Goal: Navigation & Orientation: Find specific page/section

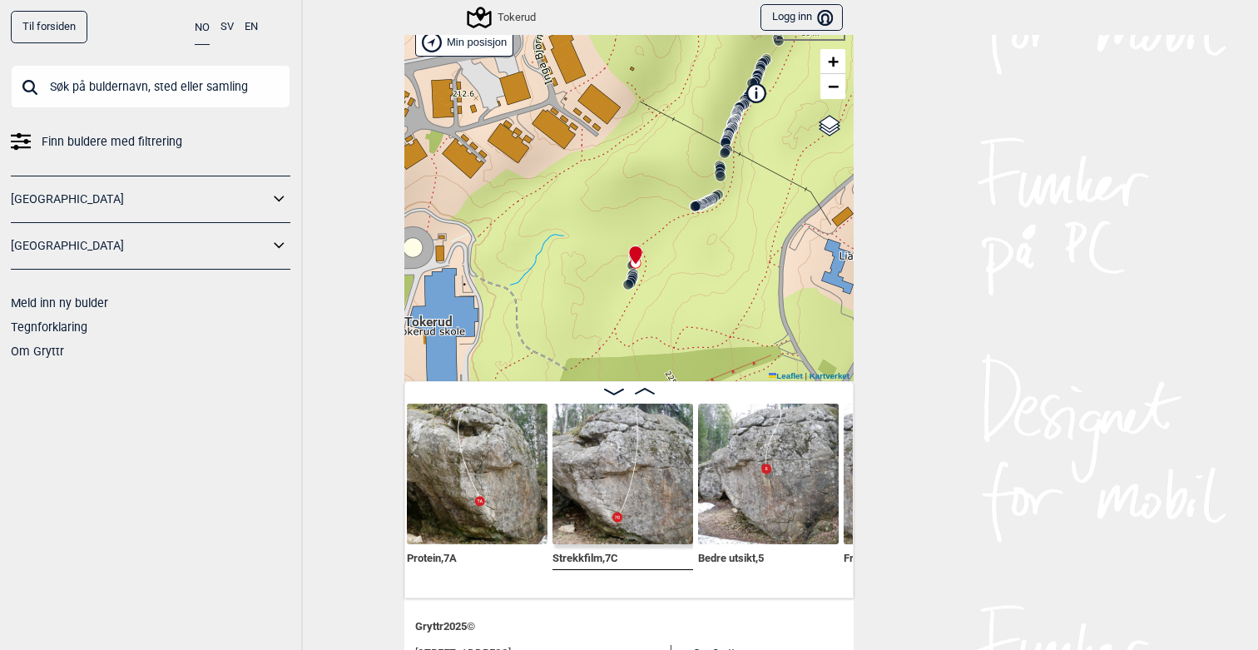
scroll to position [58, 0]
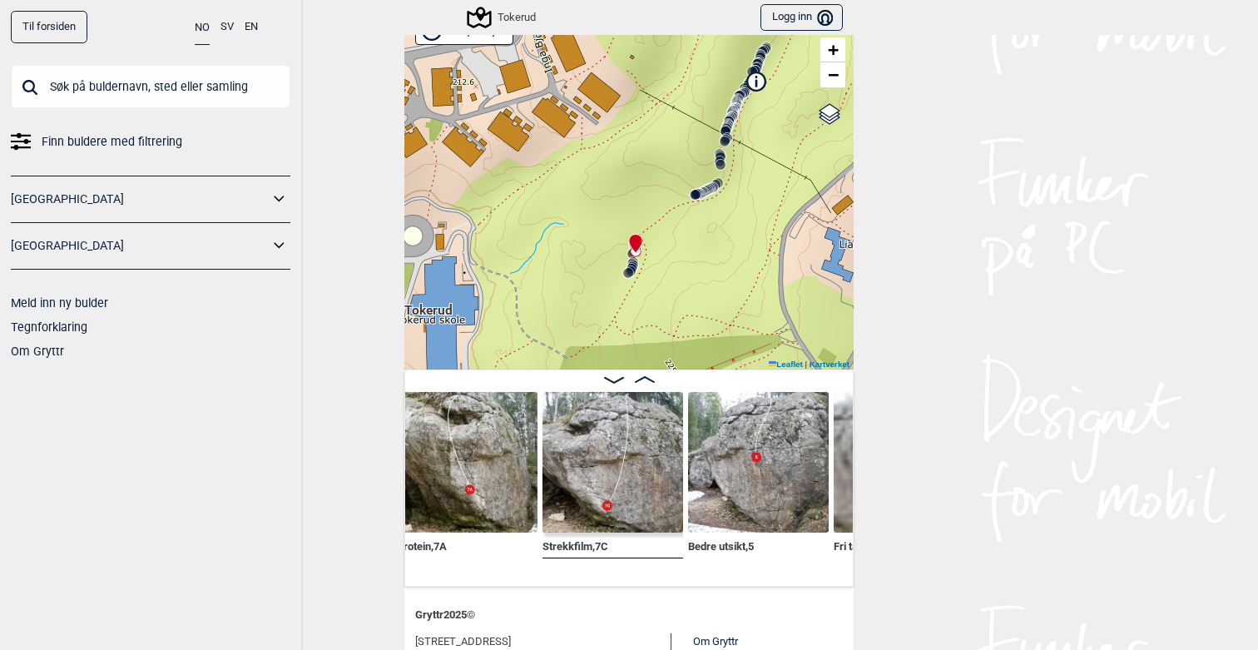
scroll to position [0, 1479]
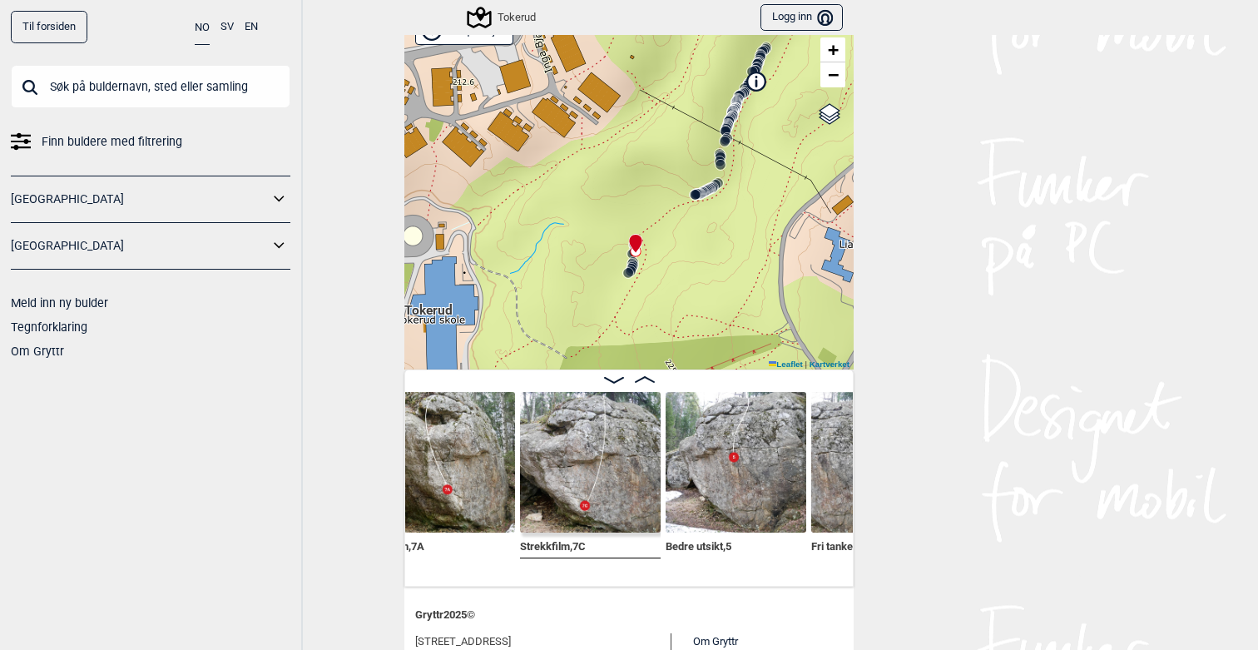
click at [704, 448] on img at bounding box center [736, 462] width 141 height 141
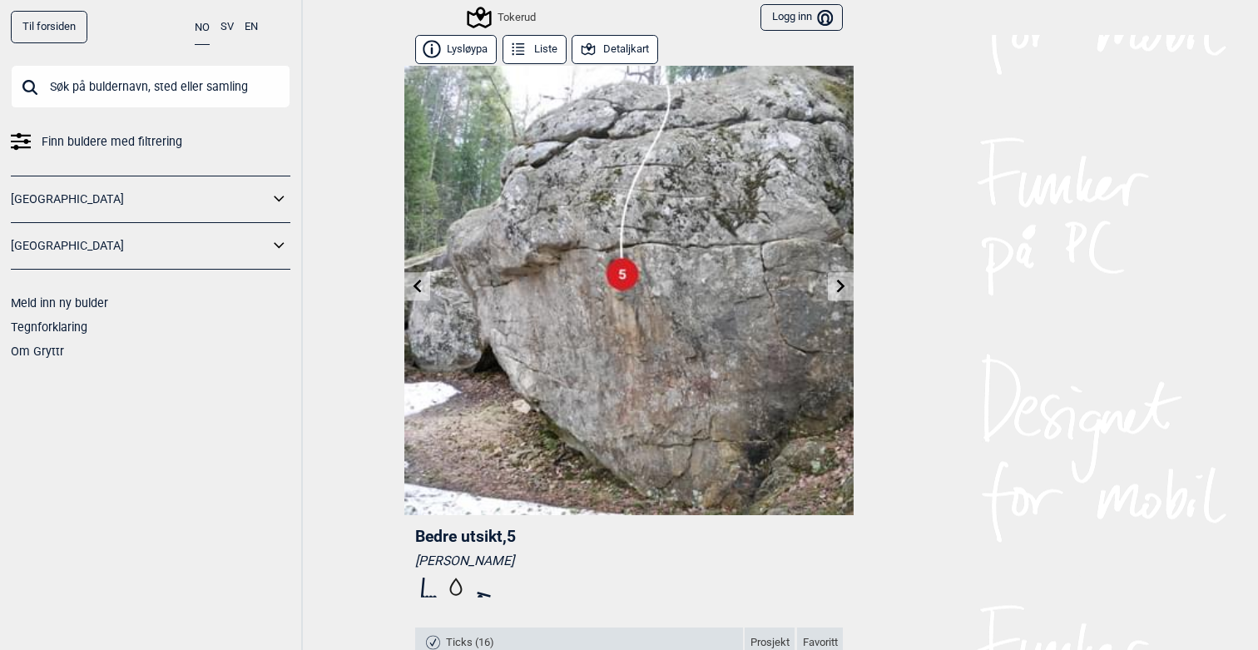
click at [843, 288] on icon at bounding box center [840, 285] width 13 height 13
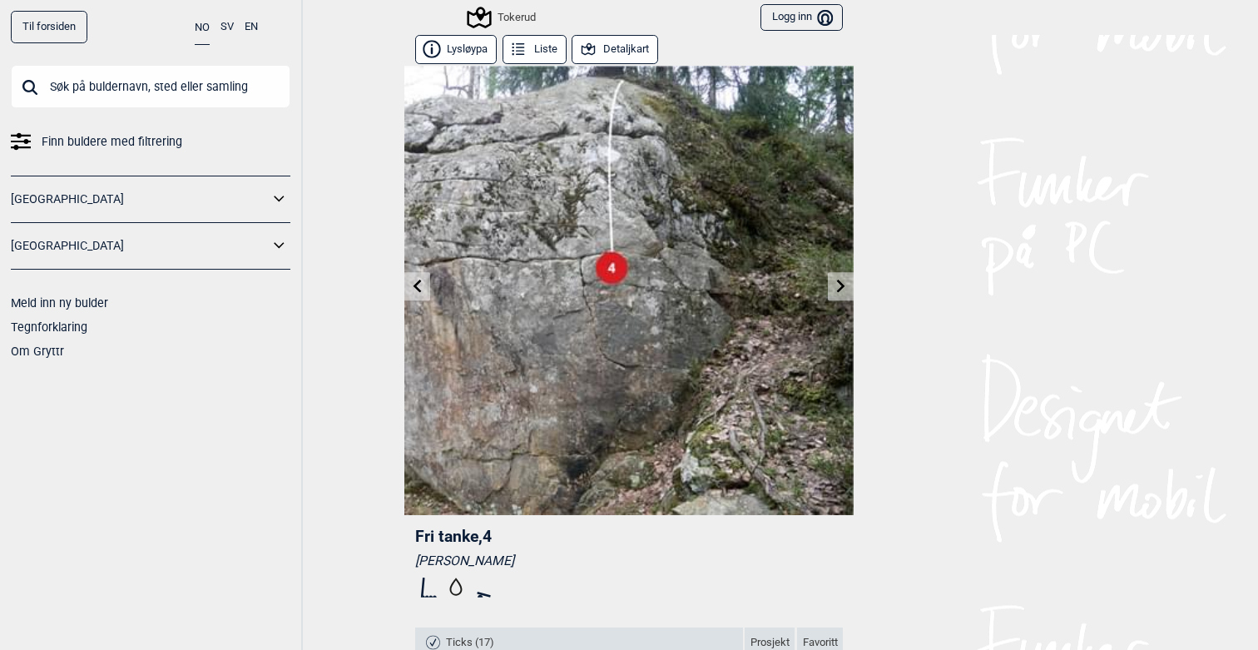
click at [421, 289] on icon at bounding box center [417, 285] width 13 height 13
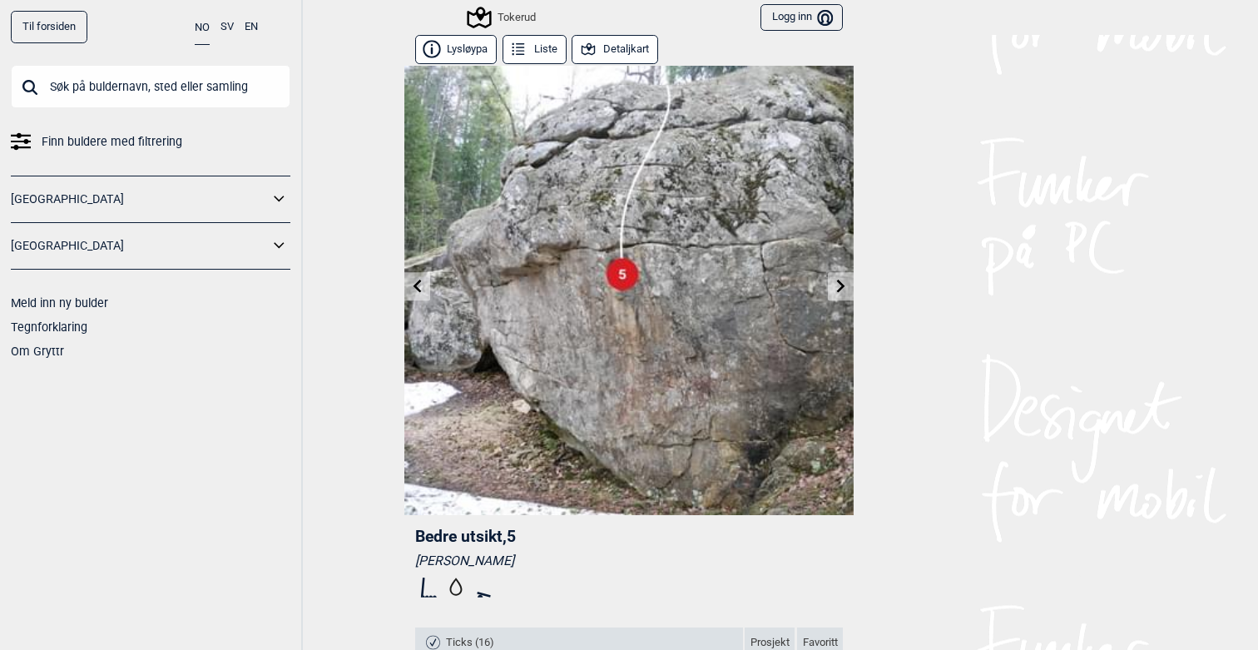
click at [421, 289] on icon at bounding box center [417, 285] width 13 height 13
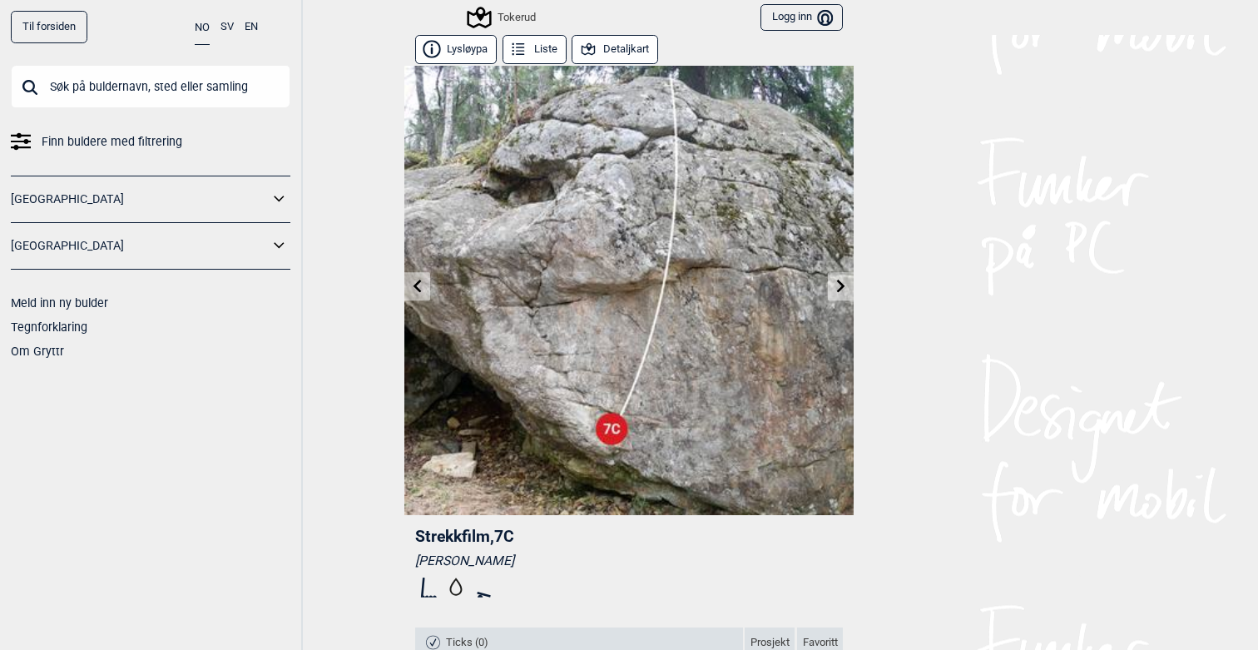
click at [421, 289] on icon at bounding box center [417, 285] width 13 height 13
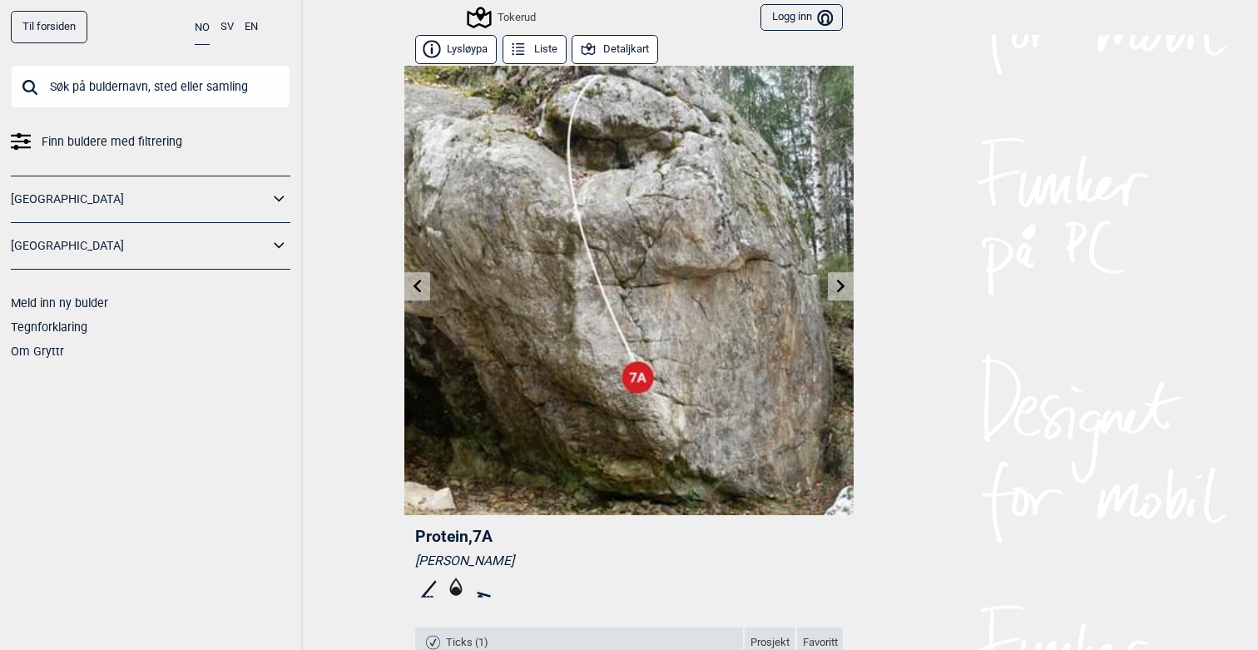
click at [421, 289] on icon at bounding box center [417, 285] width 13 height 13
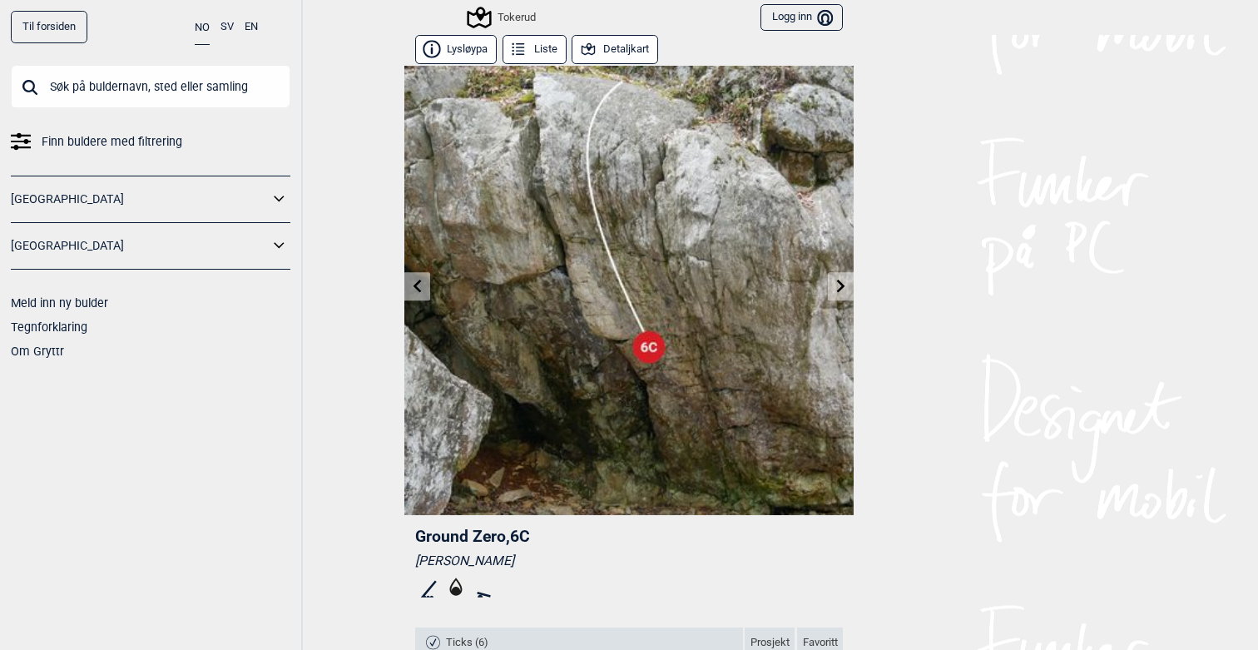
click at [421, 289] on icon at bounding box center [417, 285] width 13 height 13
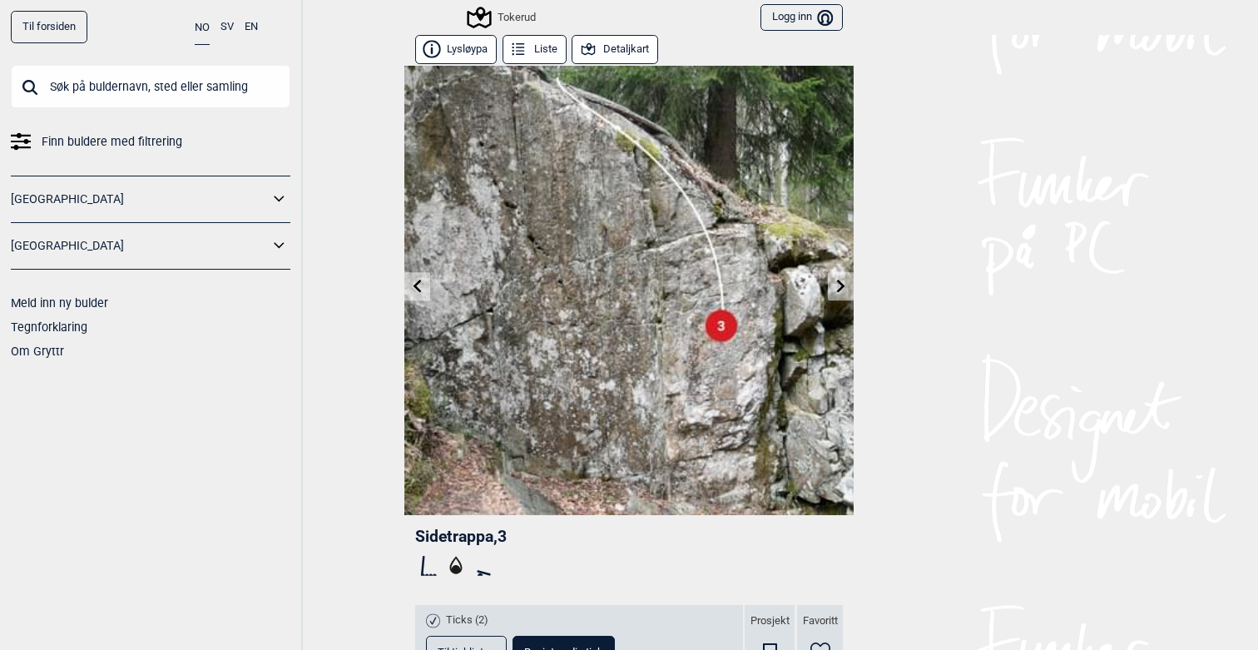
click at [421, 289] on icon at bounding box center [417, 285] width 13 height 13
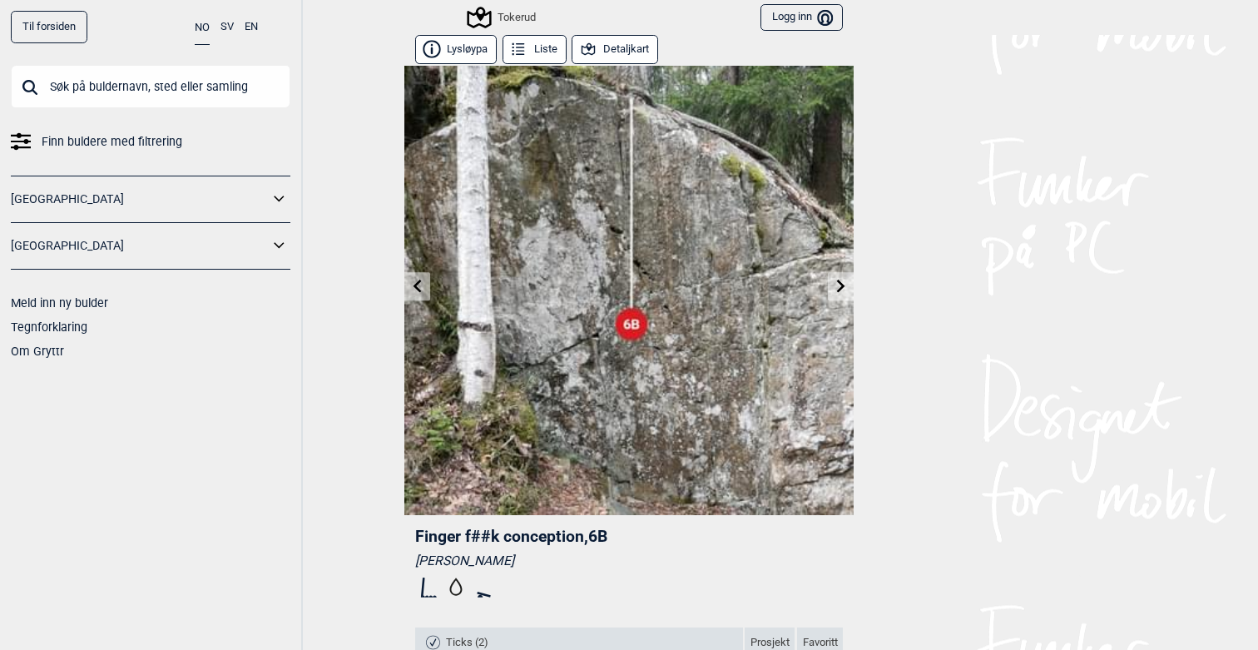
click at [638, 44] on button "Detaljkart" at bounding box center [615, 49] width 87 height 29
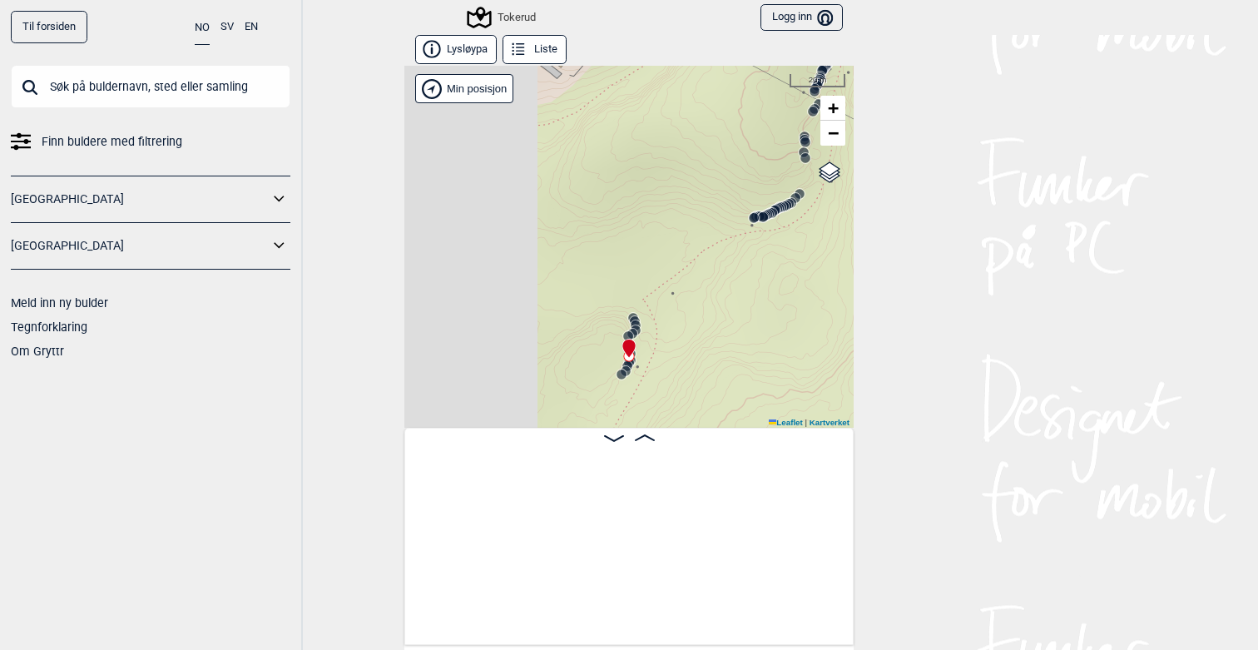
scroll to position [0, 831]
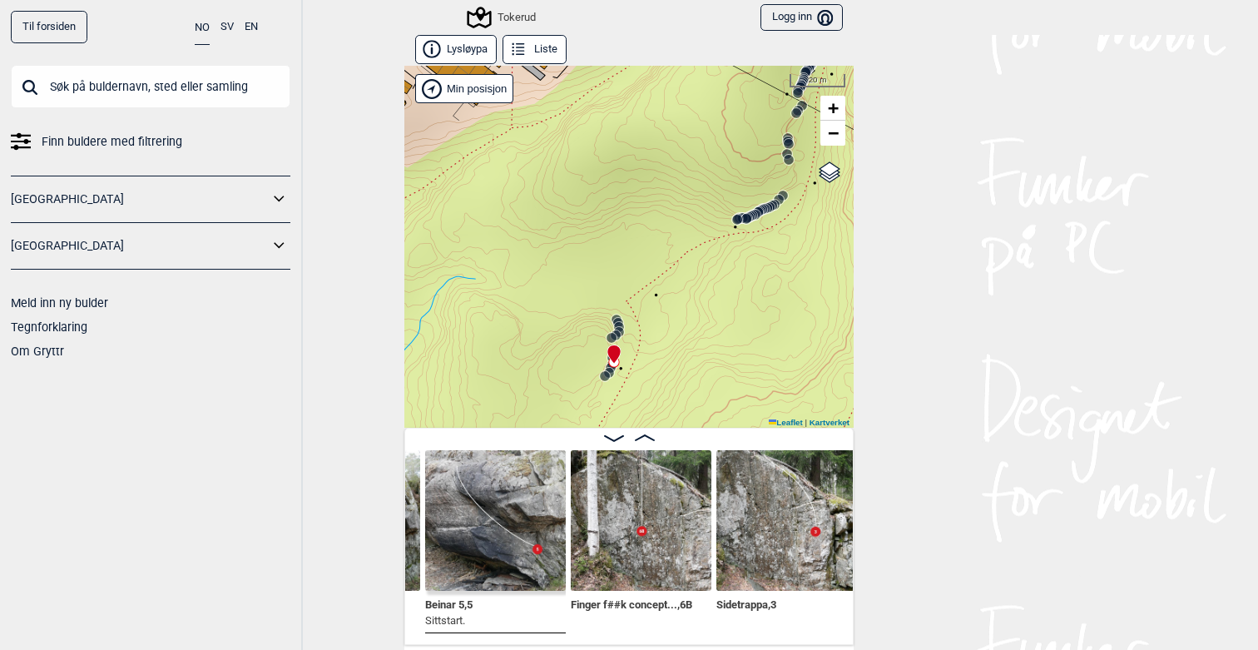
drag, startPoint x: 758, startPoint y: 285, endPoint x: 707, endPoint y: 297, distance: 52.3
click at [707, 297] on div "Tokerud" at bounding box center [628, 247] width 449 height 362
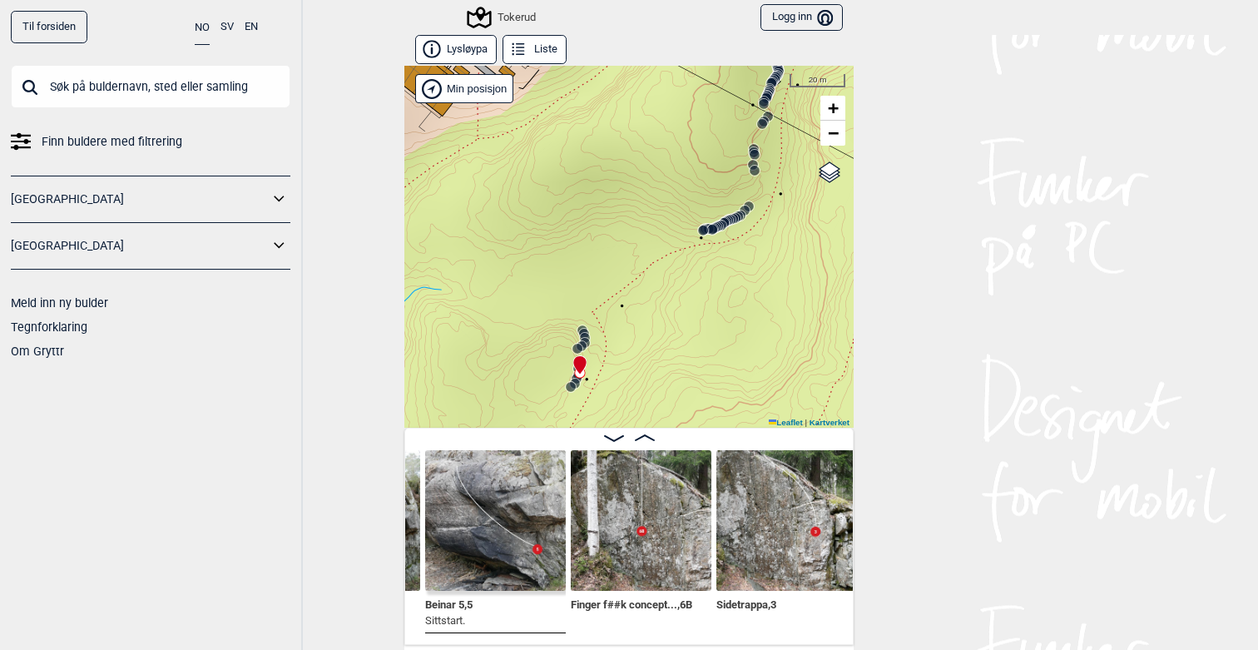
click at [704, 235] on icon at bounding box center [702, 230] width 13 height 13
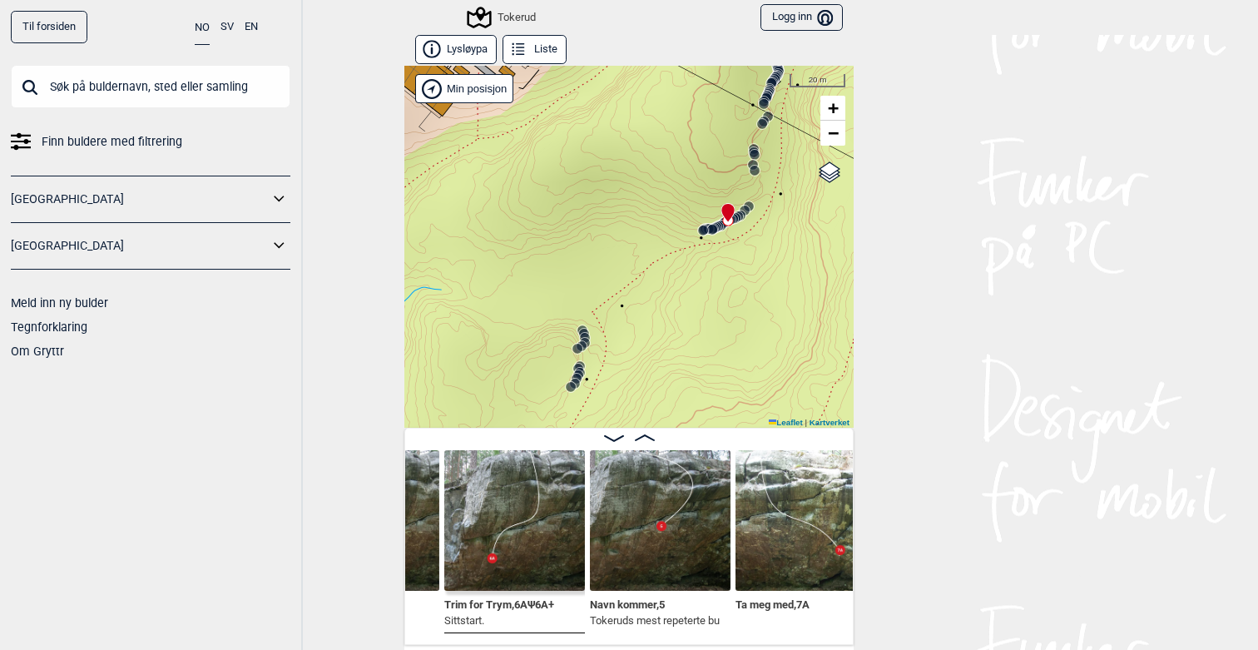
scroll to position [0, 4308]
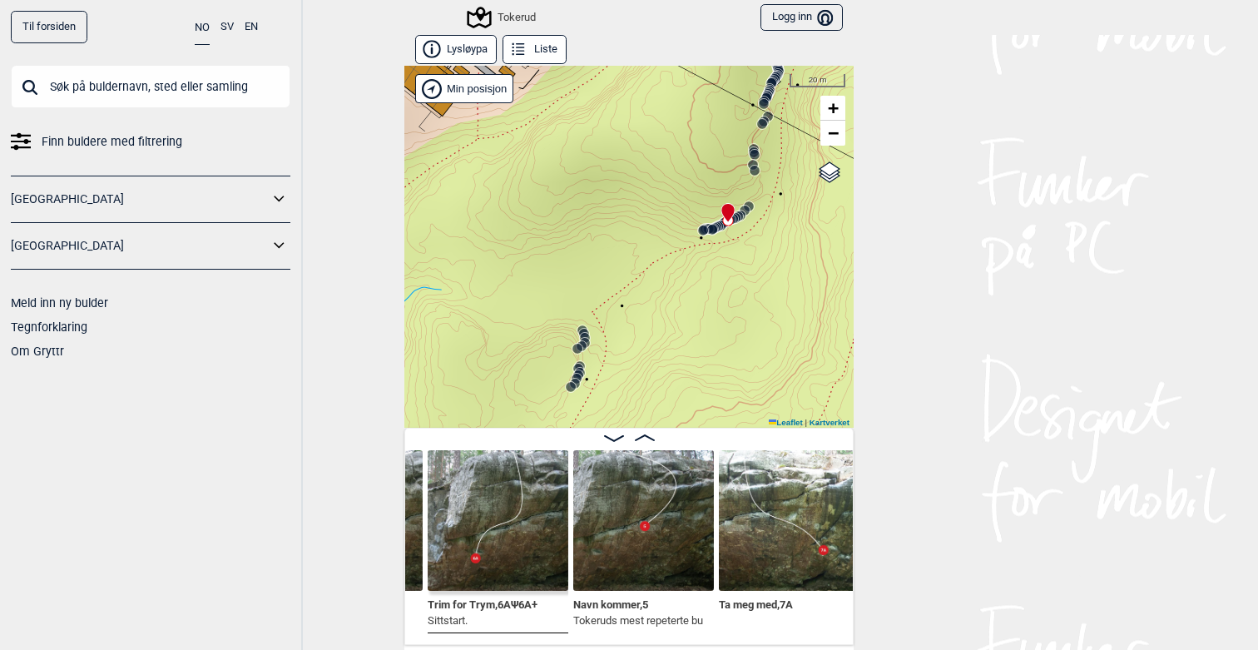
click at [650, 520] on img at bounding box center [643, 520] width 141 height 141
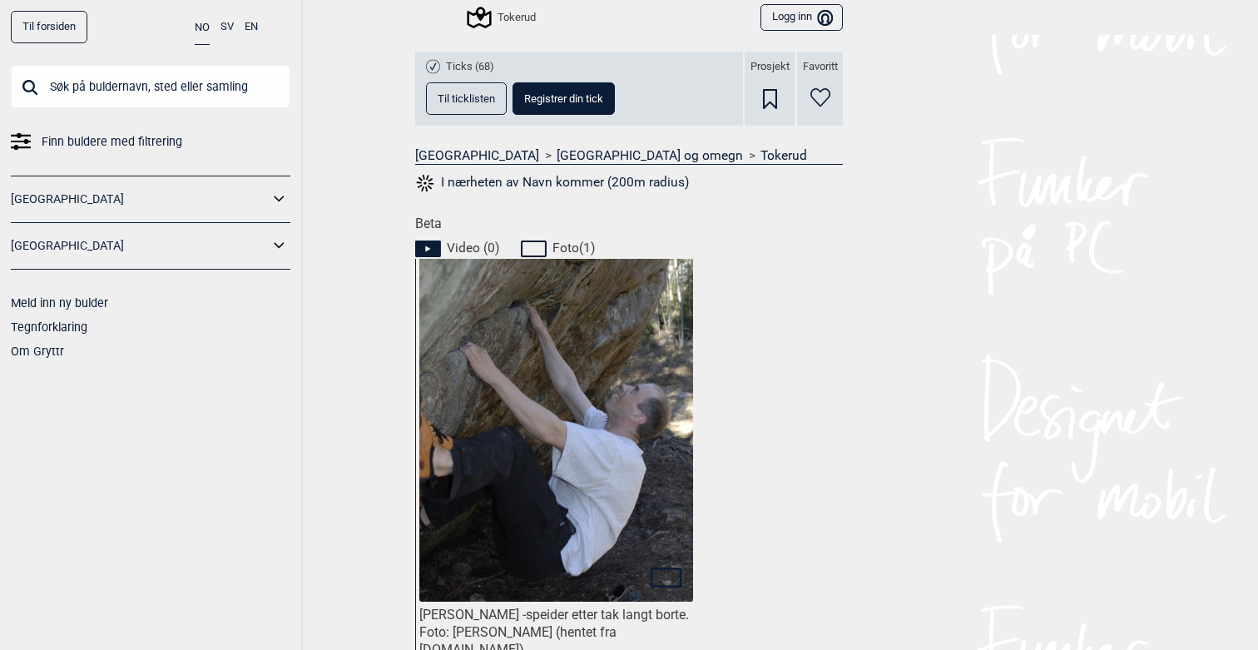
scroll to position [740, 0]
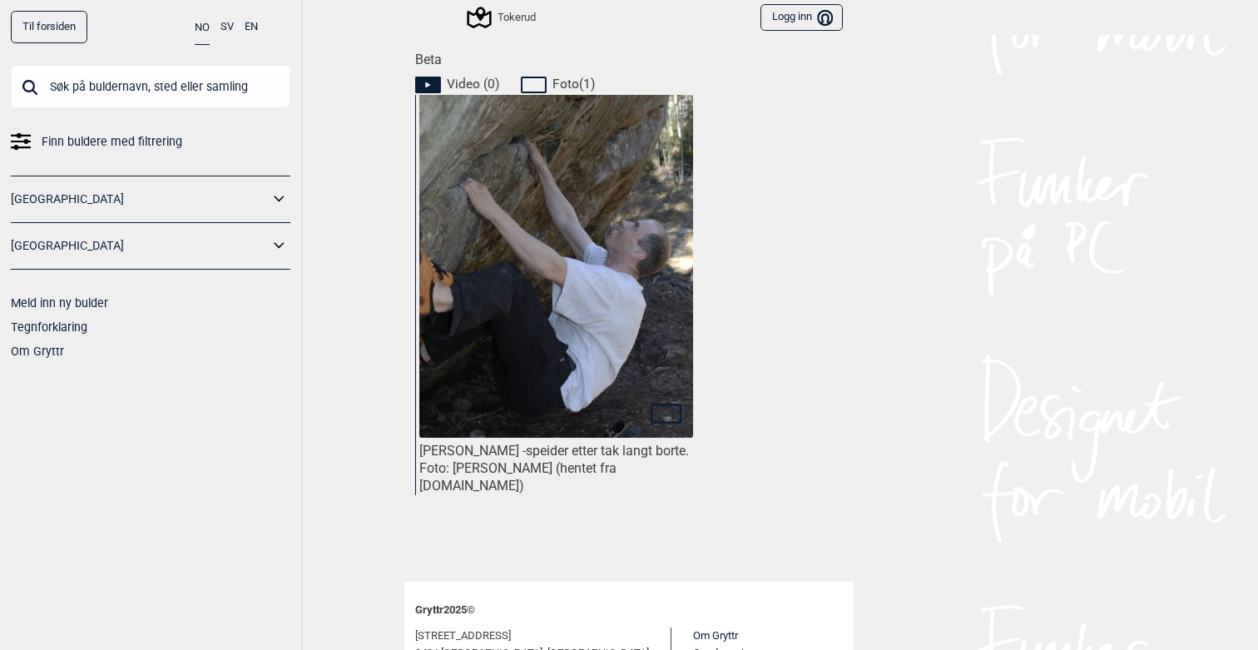
click at [425, 82] on icon at bounding box center [427, 85] width 5 height 6
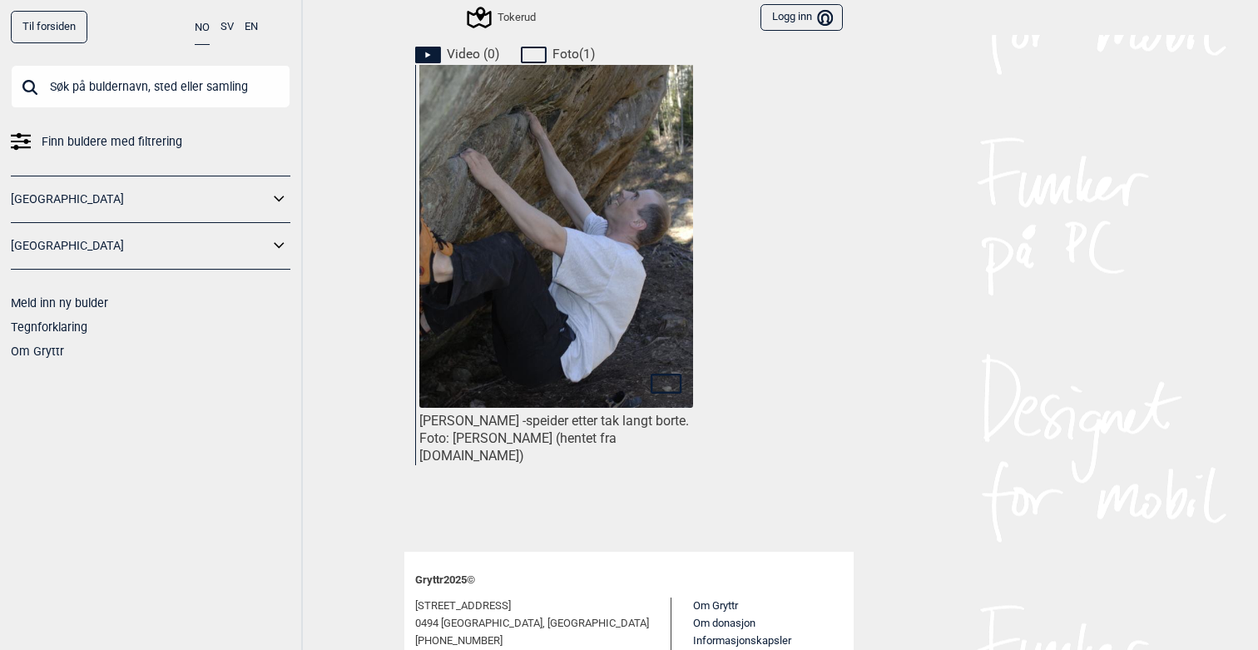
scroll to position [780, 0]
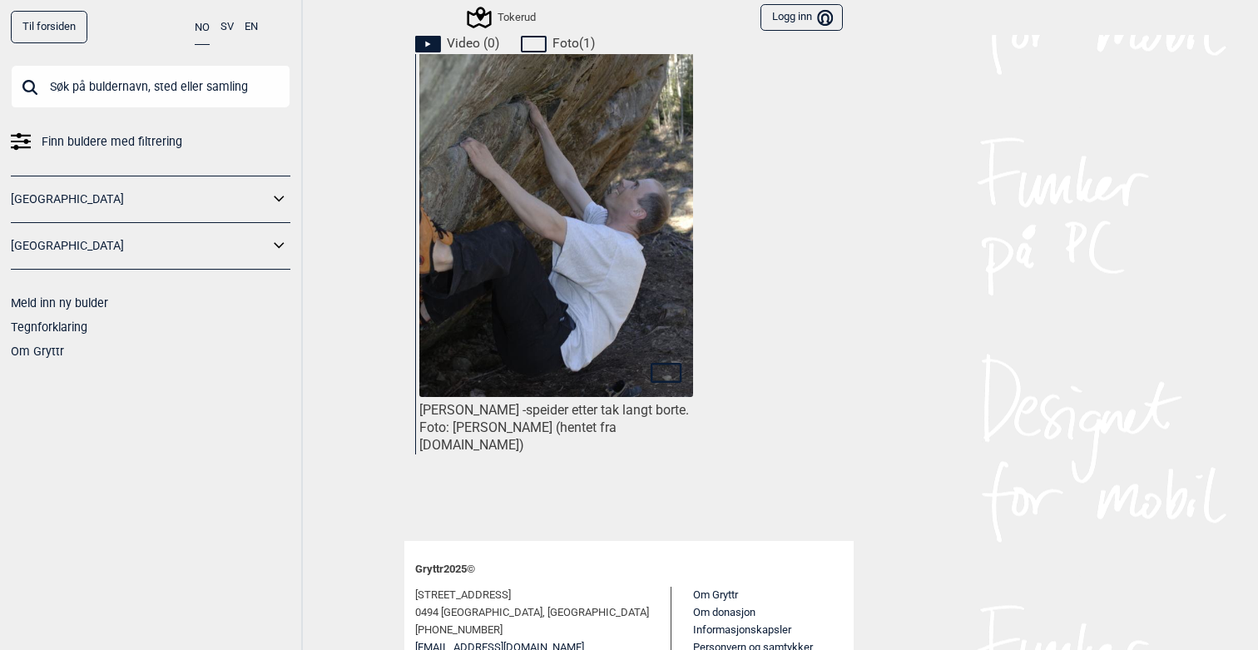
click at [578, 324] on img at bounding box center [556, 224] width 274 height 412
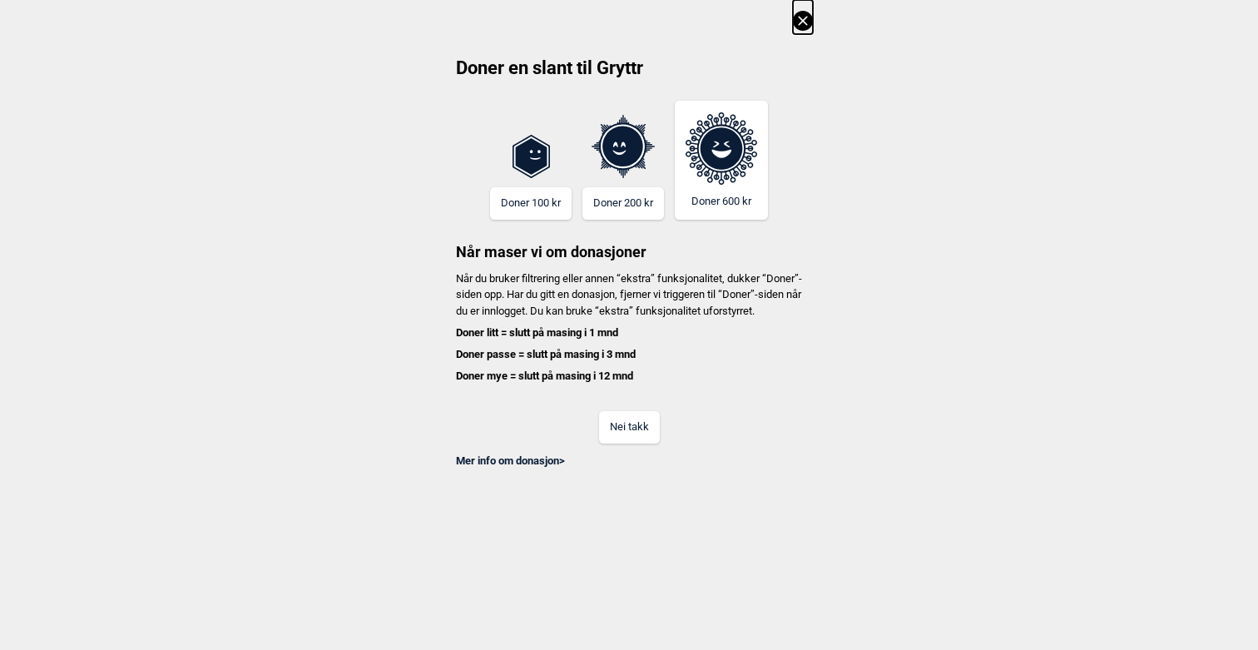
click at [638, 443] on button "Nei takk" at bounding box center [629, 427] width 61 height 32
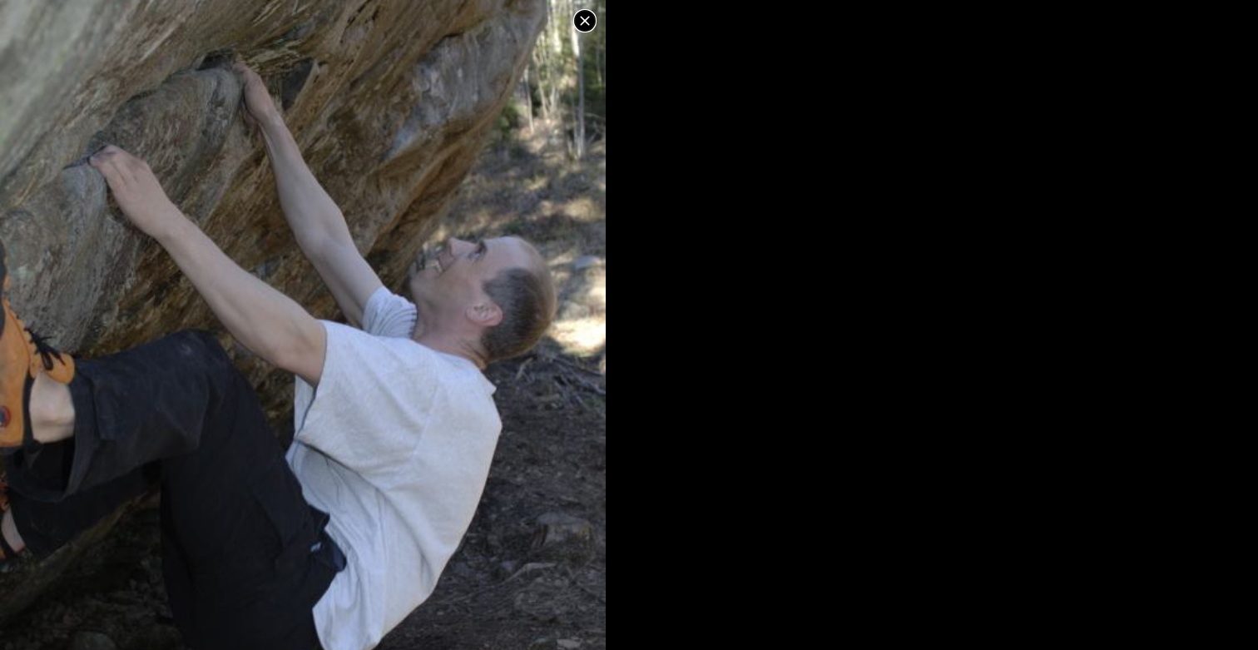
click at [583, 22] on icon at bounding box center [584, 20] width 9 height 9
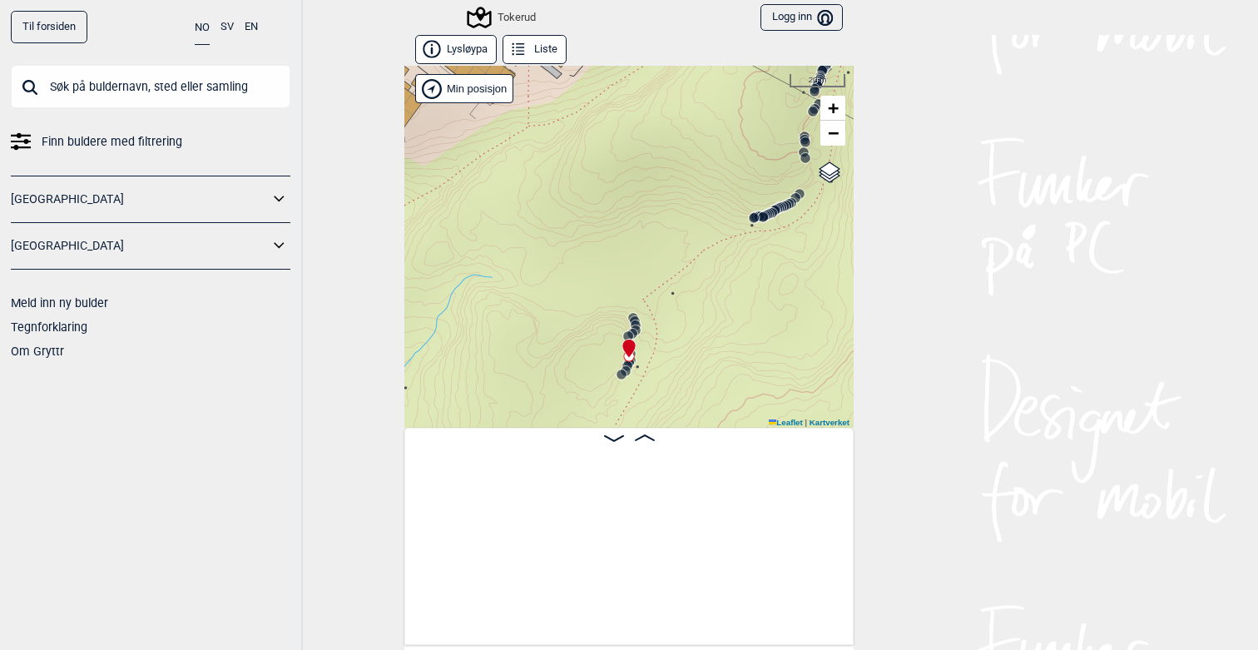
scroll to position [0, 831]
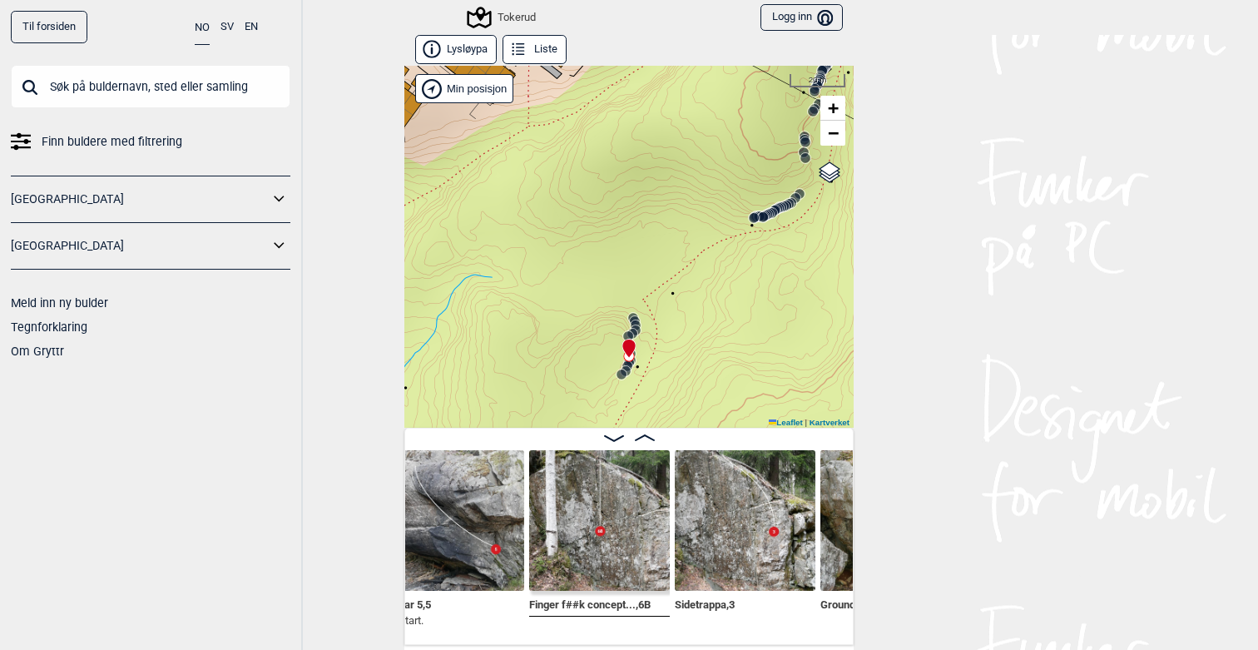
scroll to position [0, 881]
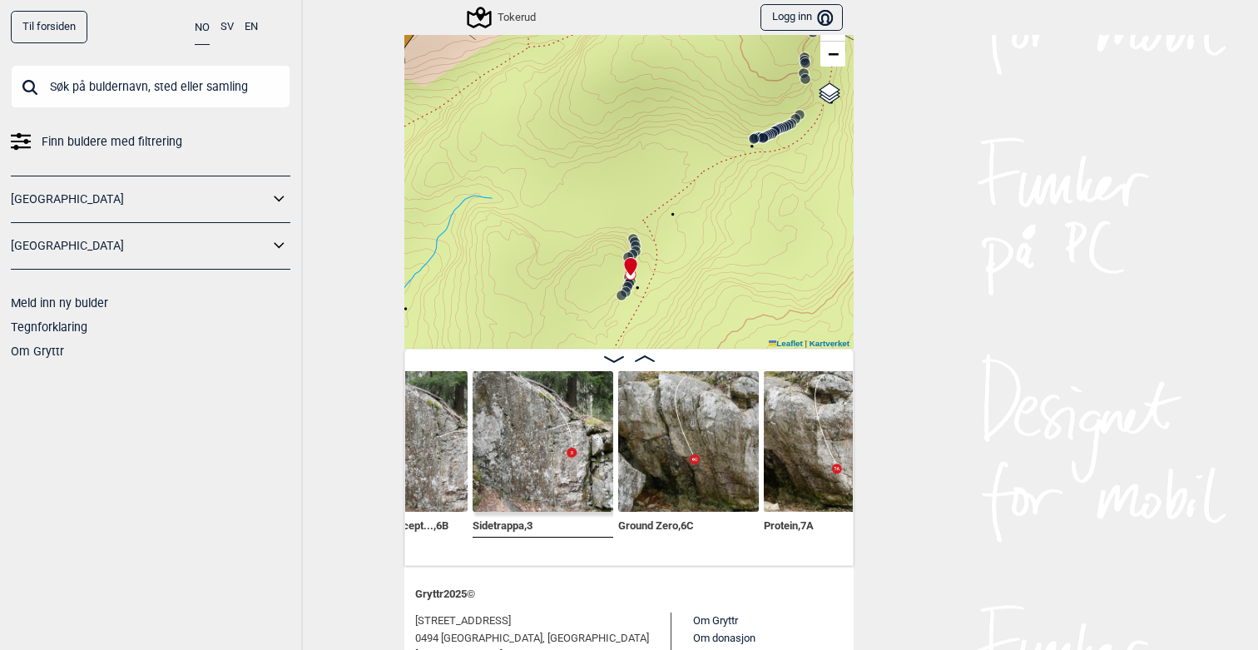
scroll to position [106, 0]
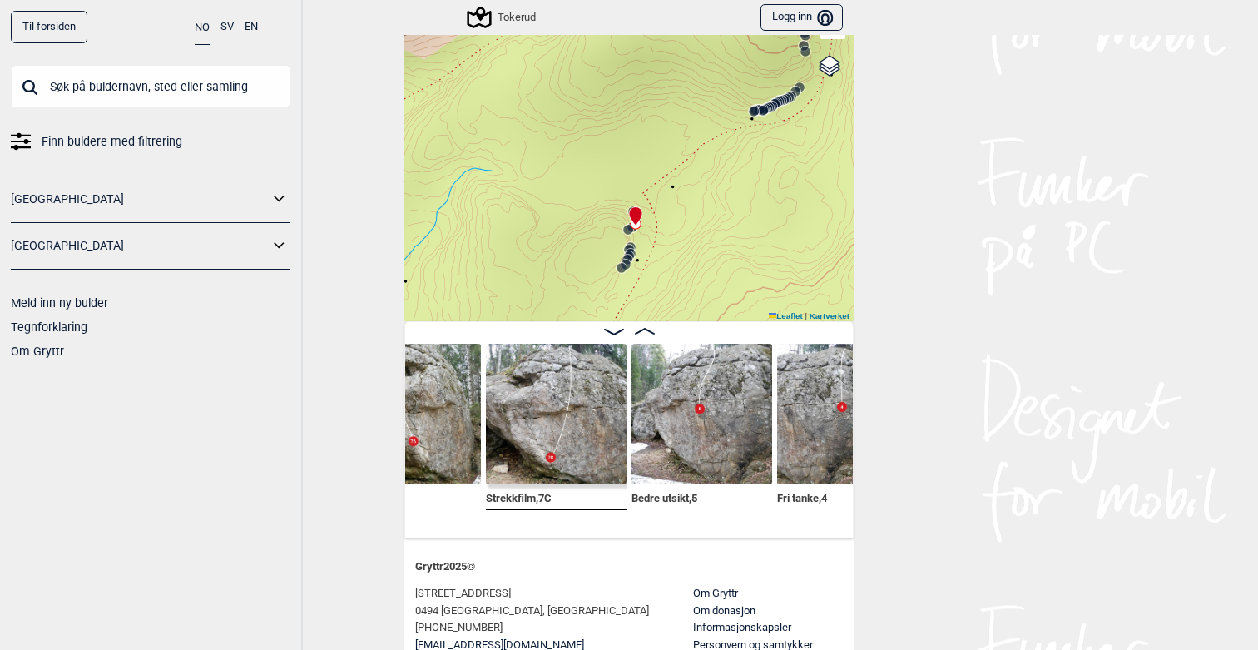
scroll to position [0, 1504]
